Goal: Task Accomplishment & Management: Use online tool/utility

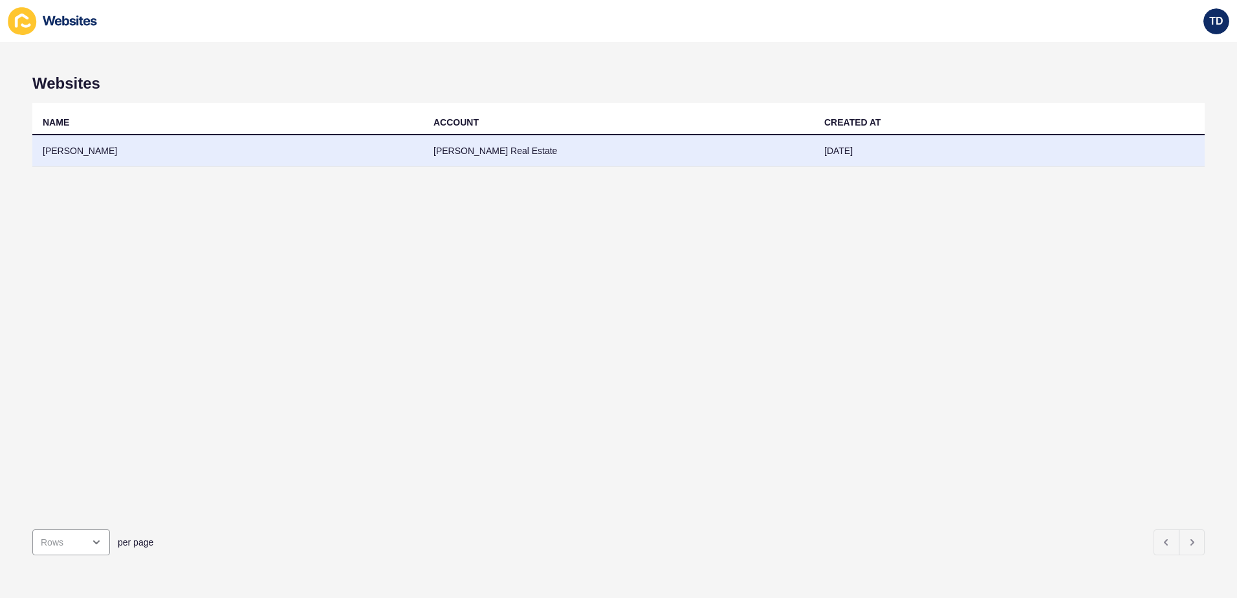
click at [293, 144] on td "[PERSON_NAME]" at bounding box center [227, 151] width 391 height 32
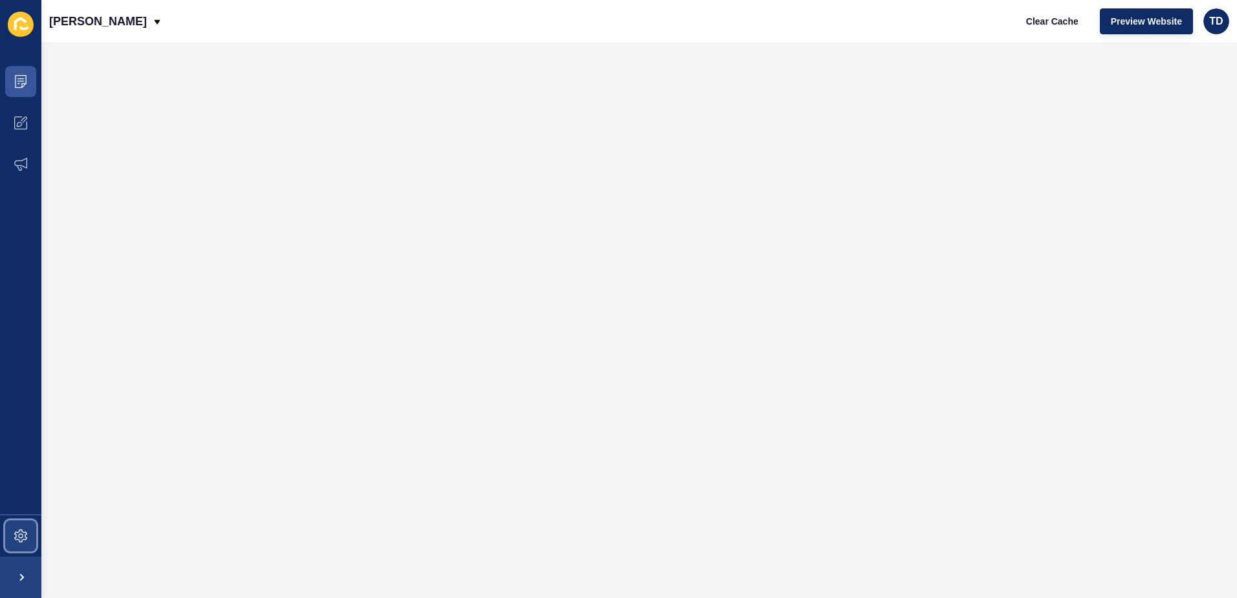
click at [22, 530] on icon at bounding box center [20, 535] width 13 height 13
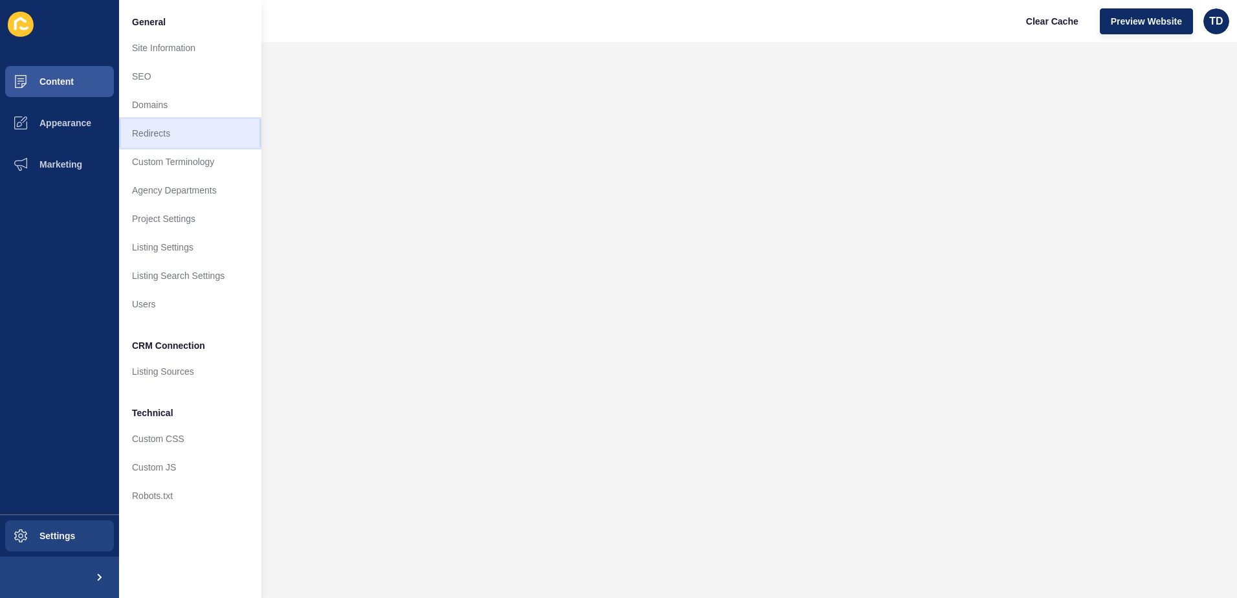
click at [167, 131] on link "Redirects" at bounding box center [190, 133] width 142 height 28
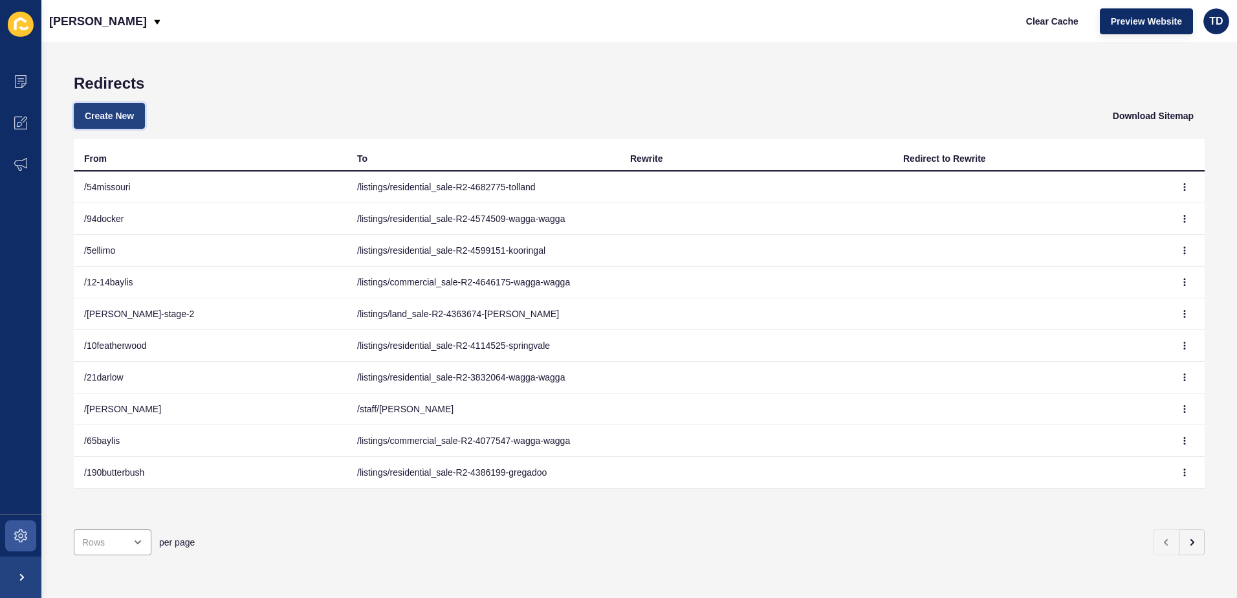
click at [119, 121] on span "Create New" at bounding box center [109, 115] width 49 height 13
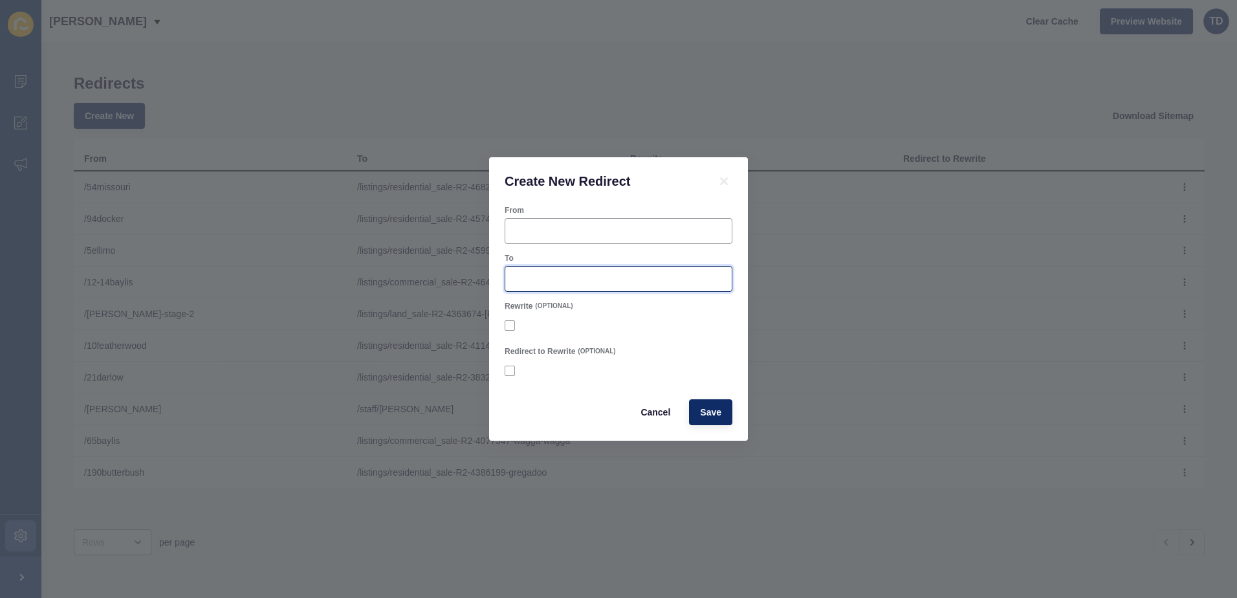
click at [568, 273] on input "To" at bounding box center [618, 278] width 211 height 13
paste input "/listings/residential_sale-R2-4667458-lake-[GEOGRAPHIC_DATA]"
type input "/listings/residential_sale-R2-4667458-lake-[GEOGRAPHIC_DATA]"
click at [570, 227] on input "From" at bounding box center [618, 230] width 211 height 13
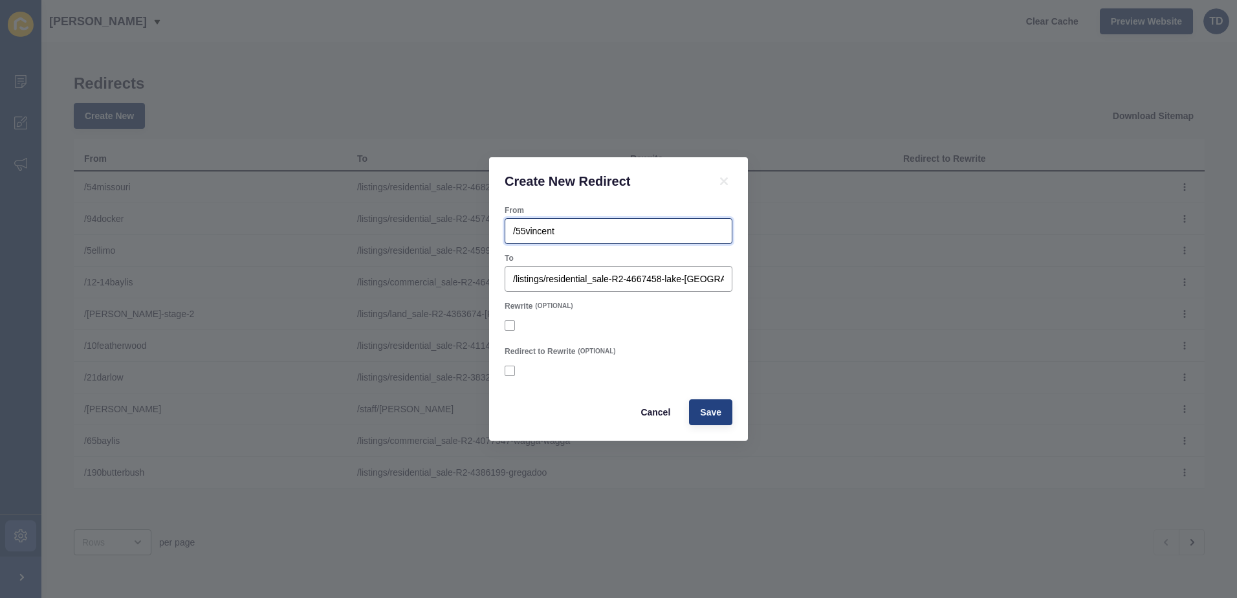
type input "/55vincent"
click at [698, 409] on button "Save" at bounding box center [710, 412] width 43 height 26
